Goal: Find specific page/section: Find specific page/section

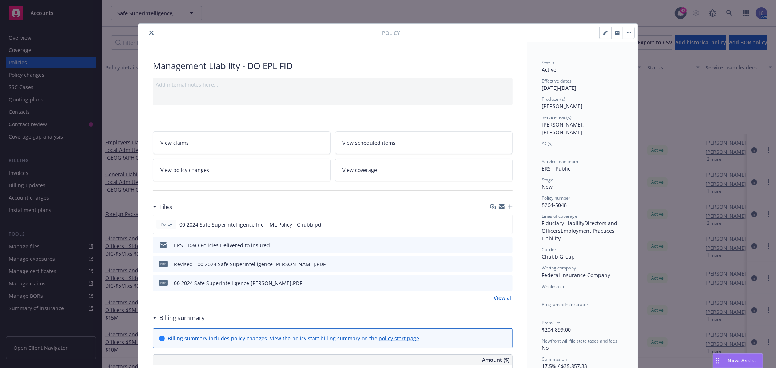
scroll to position [97, 0]
click at [504, 225] on icon "preview file" at bounding box center [505, 224] width 7 height 5
click at [503, 282] on icon "preview file" at bounding box center [506, 282] width 7 height 5
click at [503, 224] on icon "preview file" at bounding box center [505, 224] width 7 height 5
click at [149, 32] on icon "close" at bounding box center [151, 33] width 4 height 4
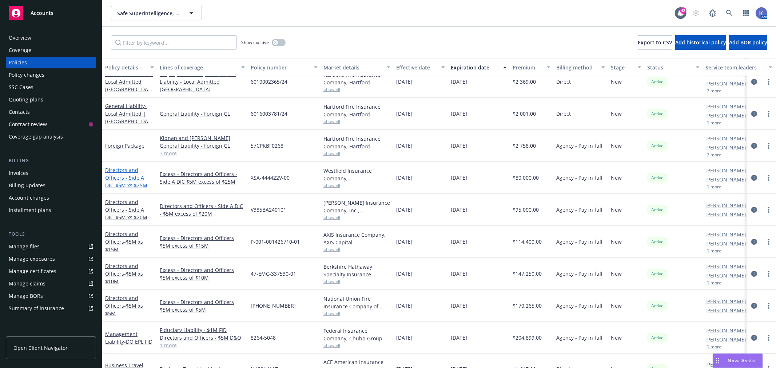
scroll to position [81, 0]
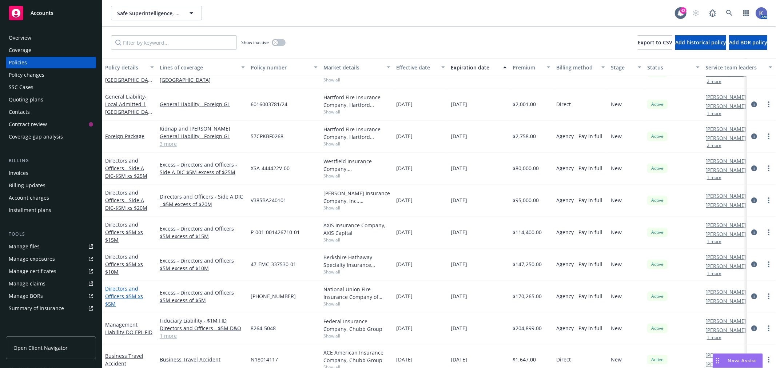
click at [139, 294] on span "- $5M xs $5M" at bounding box center [124, 300] width 38 height 15
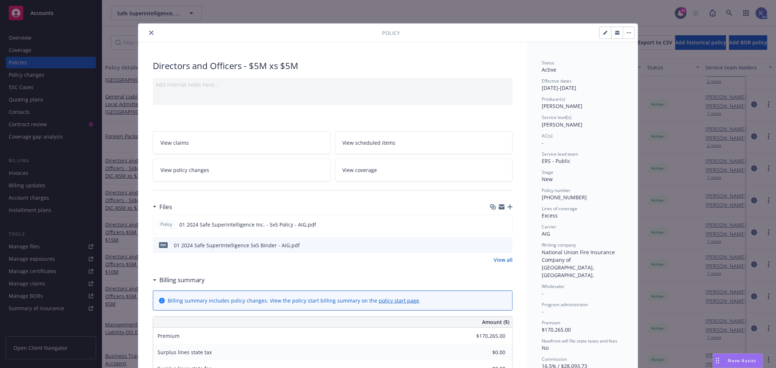
click at [503, 244] on icon "preview file" at bounding box center [506, 244] width 7 height 5
click at [149, 32] on icon "close" at bounding box center [151, 33] width 4 height 4
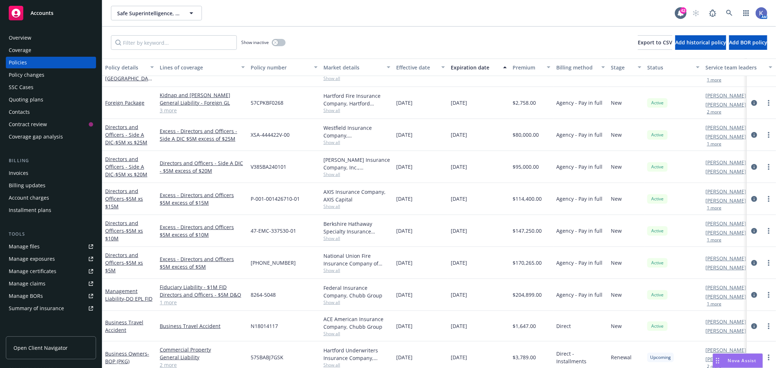
scroll to position [121, 0]
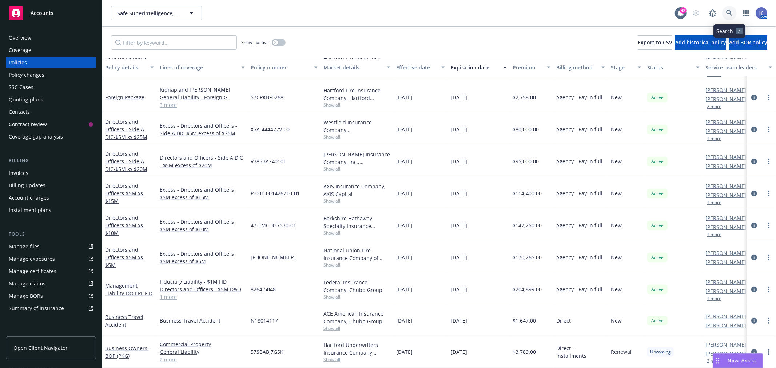
click at [731, 12] on icon at bounding box center [730, 13] width 6 height 6
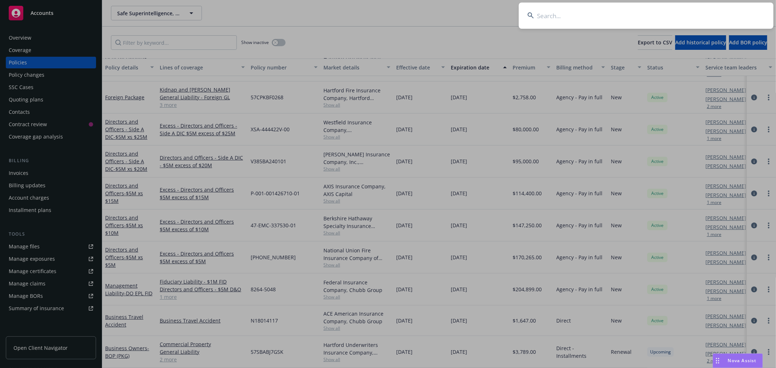
click at [642, 20] on input at bounding box center [646, 16] width 255 height 26
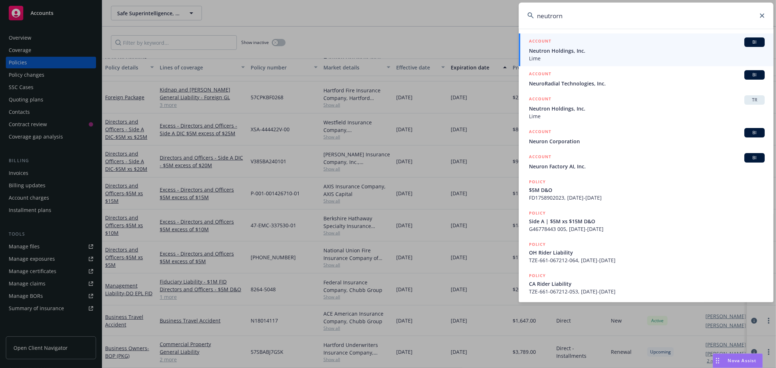
type input "neutrorn"
click at [561, 53] on span "Neutron Holdings, Inc." at bounding box center [647, 51] width 236 height 8
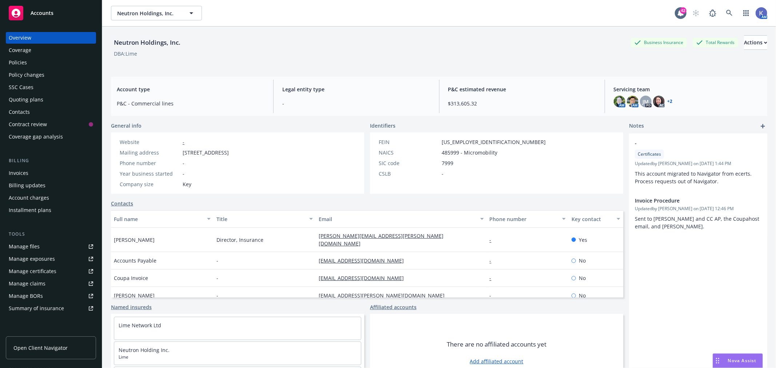
click at [43, 63] on div "Policies" at bounding box center [51, 63] width 84 height 12
